Goal: Information Seeking & Learning: Learn about a topic

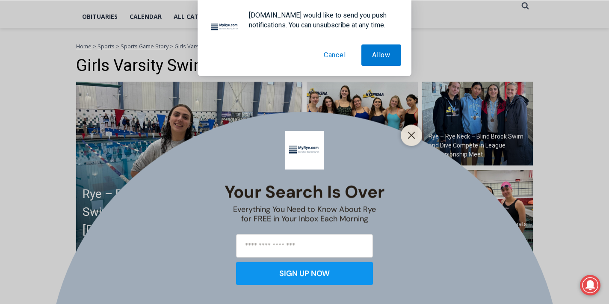
click at [341, 54] on button "Cancel" at bounding box center [335, 54] width 44 height 21
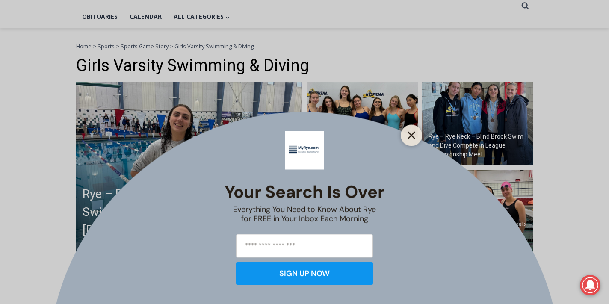
click at [413, 137] on line "Close" at bounding box center [411, 135] width 6 height 6
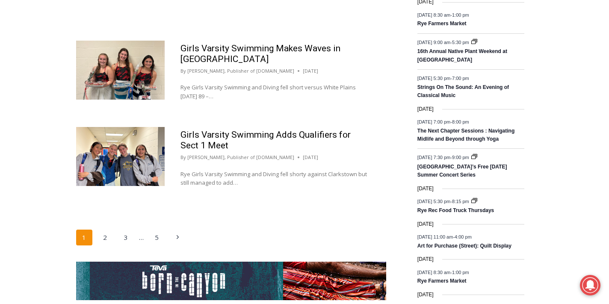
scroll to position [1397, 0]
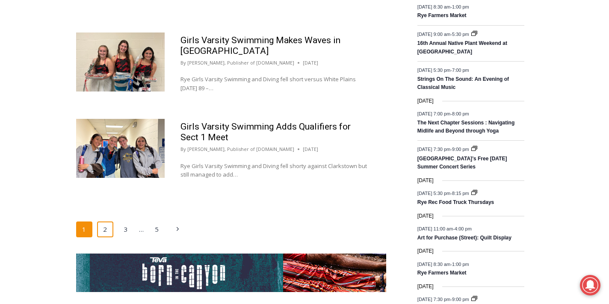
click at [103, 221] on link "2" at bounding box center [105, 229] width 16 height 16
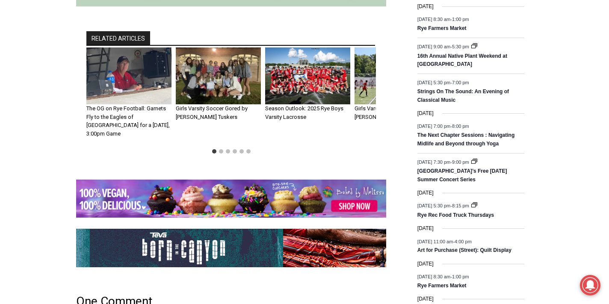
scroll to position [1159, 0]
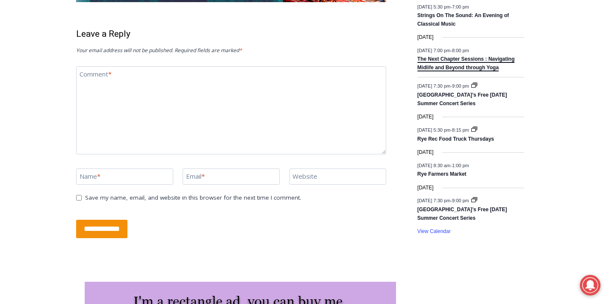
scroll to position [1279, 0]
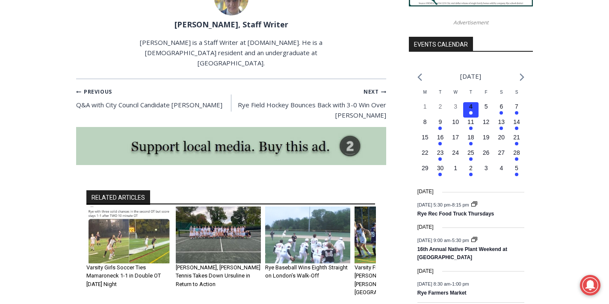
scroll to position [920, 0]
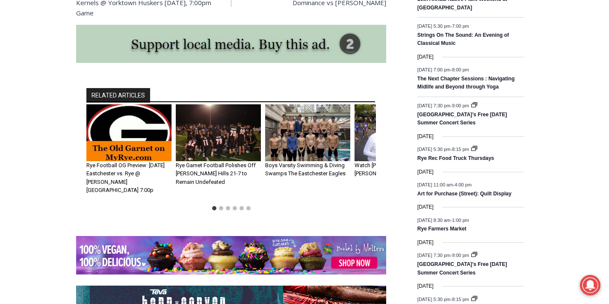
scroll to position [1185, 0]
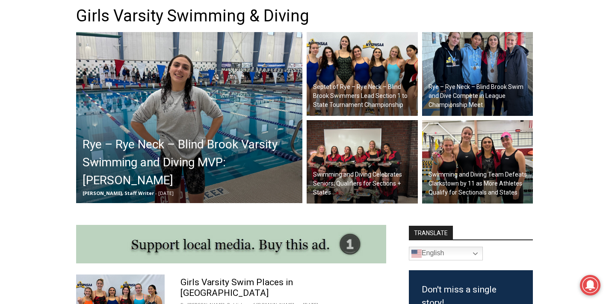
scroll to position [252, 0]
